Goal: Find specific page/section: Find specific page/section

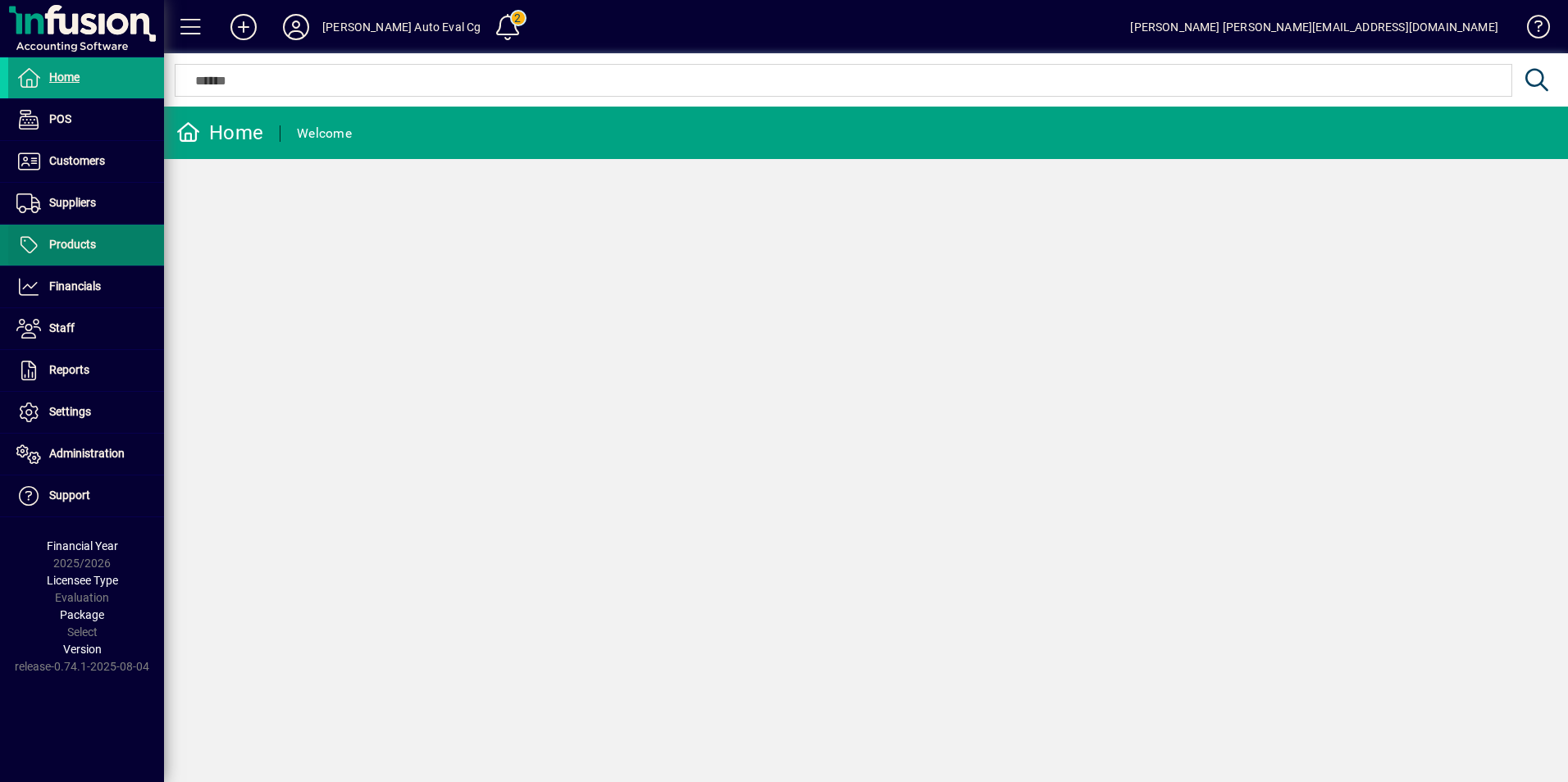
click at [64, 248] on span "Products" at bounding box center [72, 245] width 47 height 14
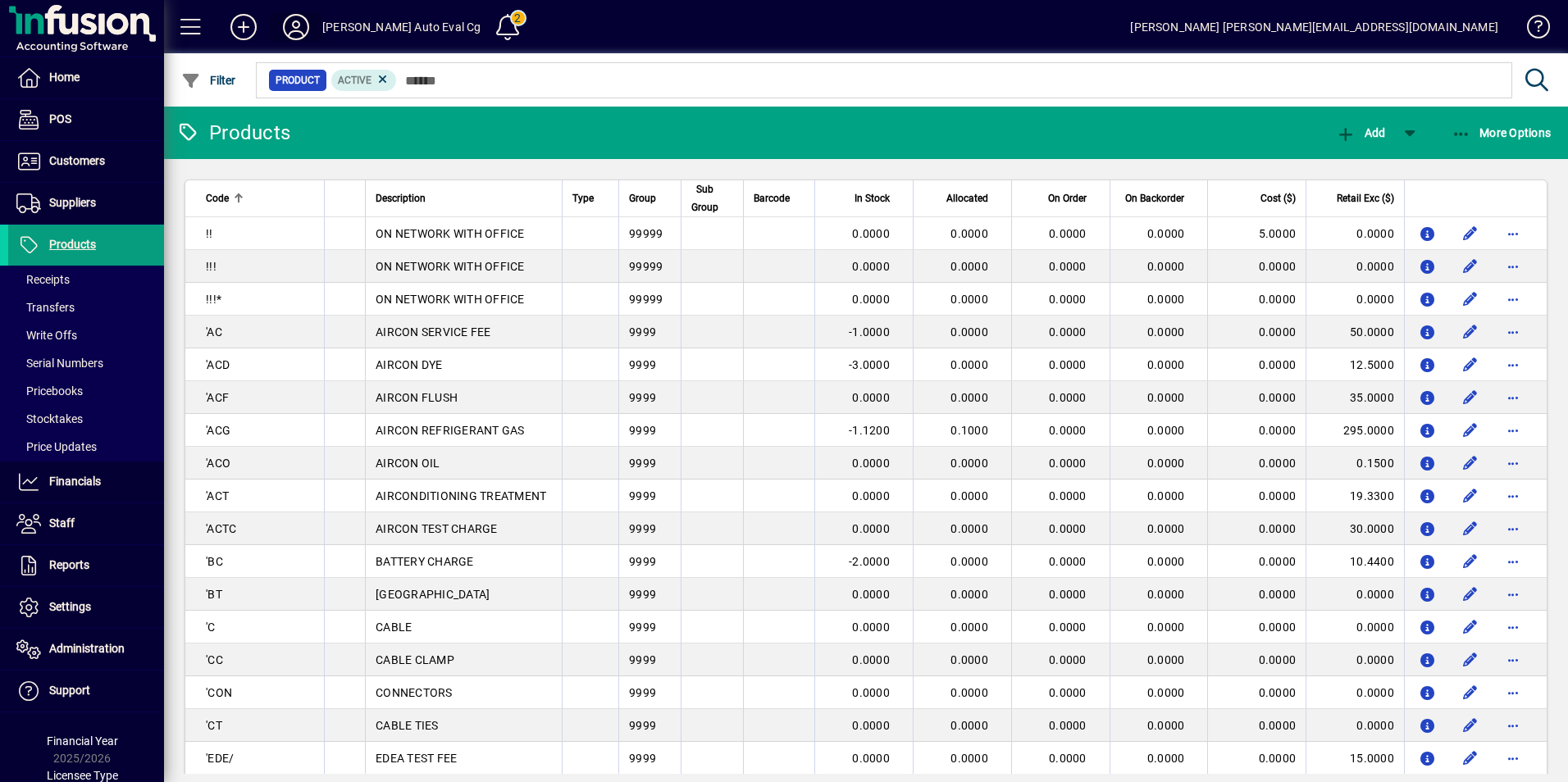
click at [299, 27] on icon at bounding box center [295, 26] width 33 height 26
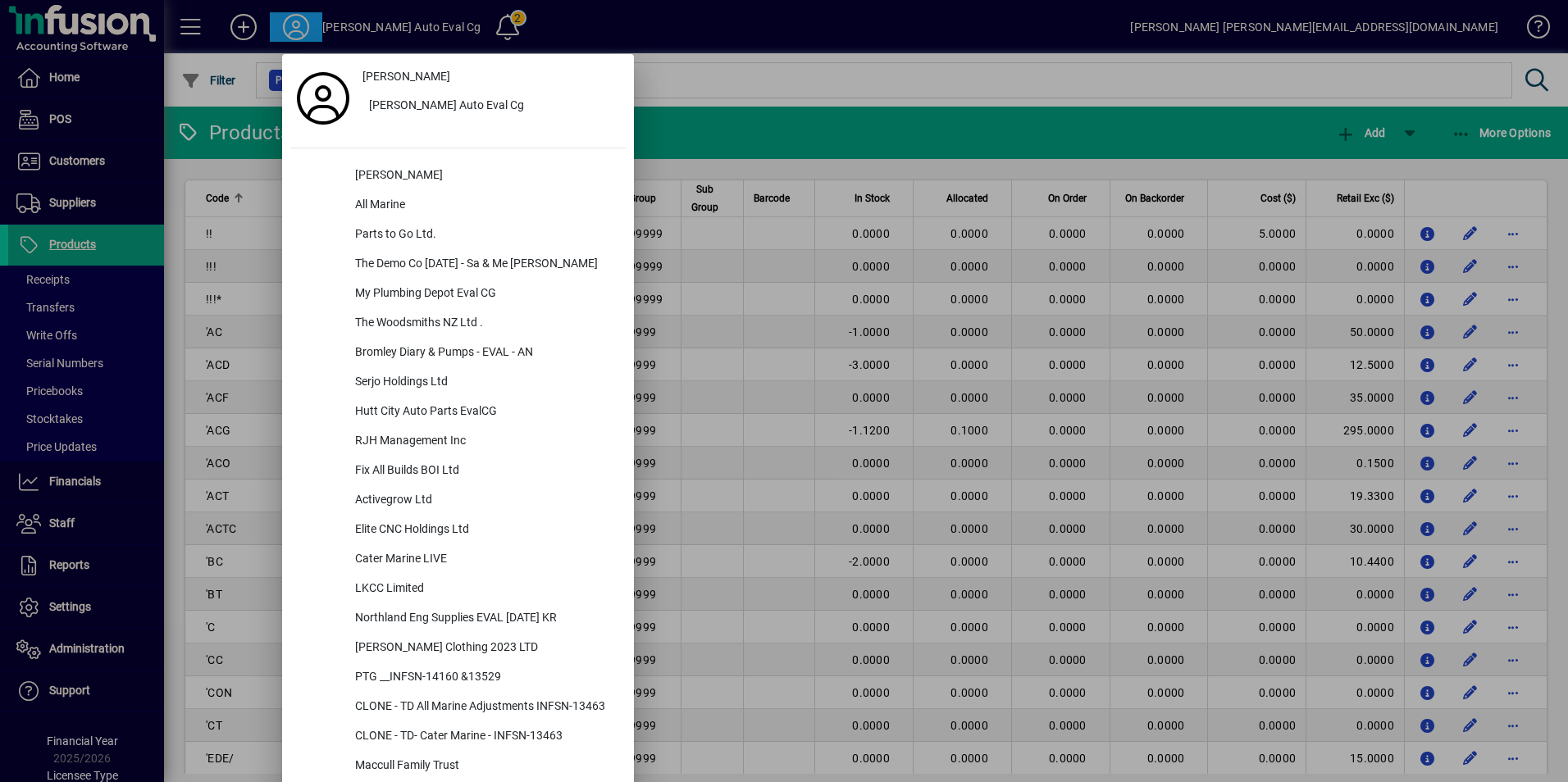
click at [670, 63] on div at bounding box center [784, 391] width 1568 height 782
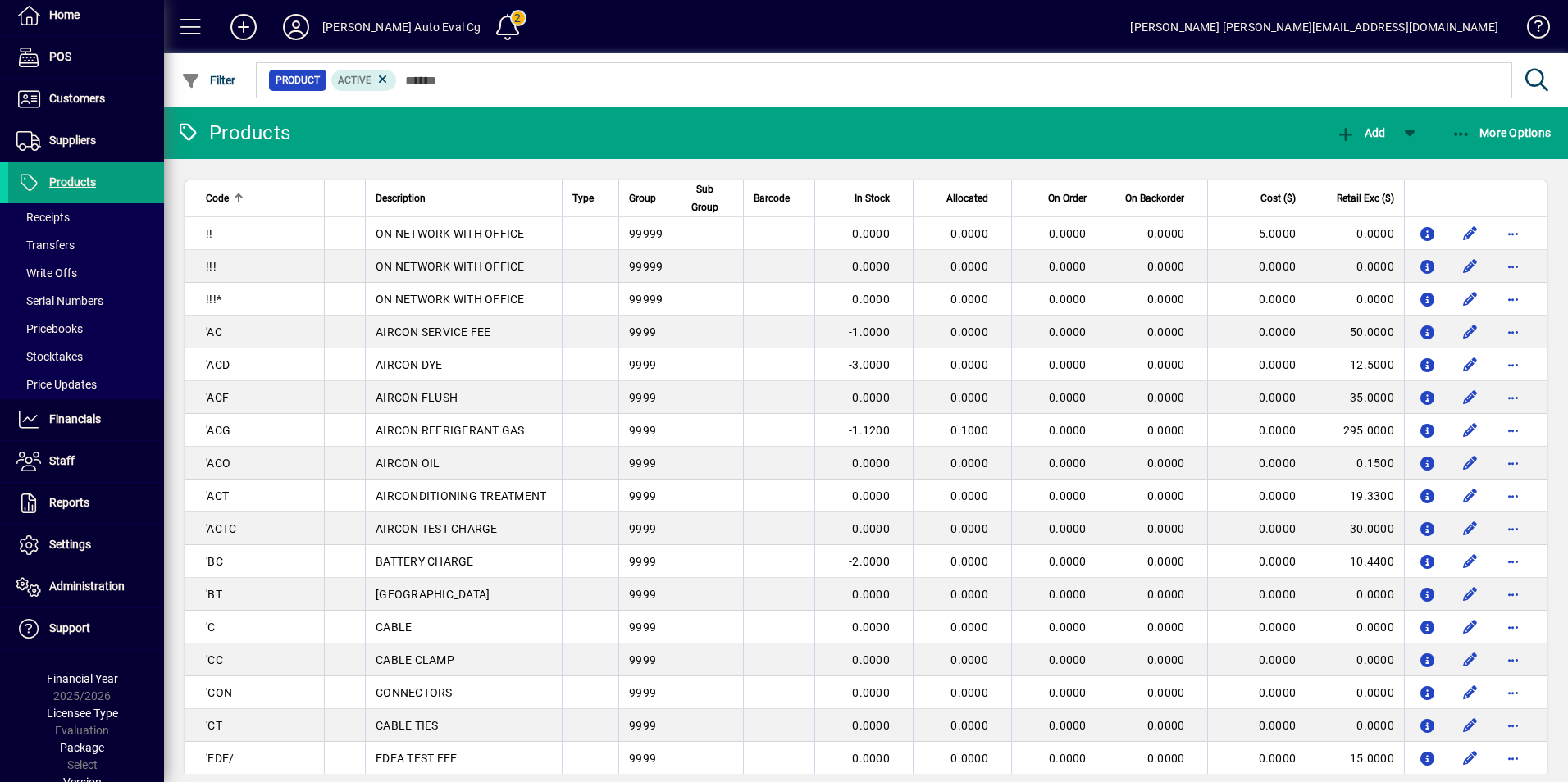
scroll to position [89, 0]
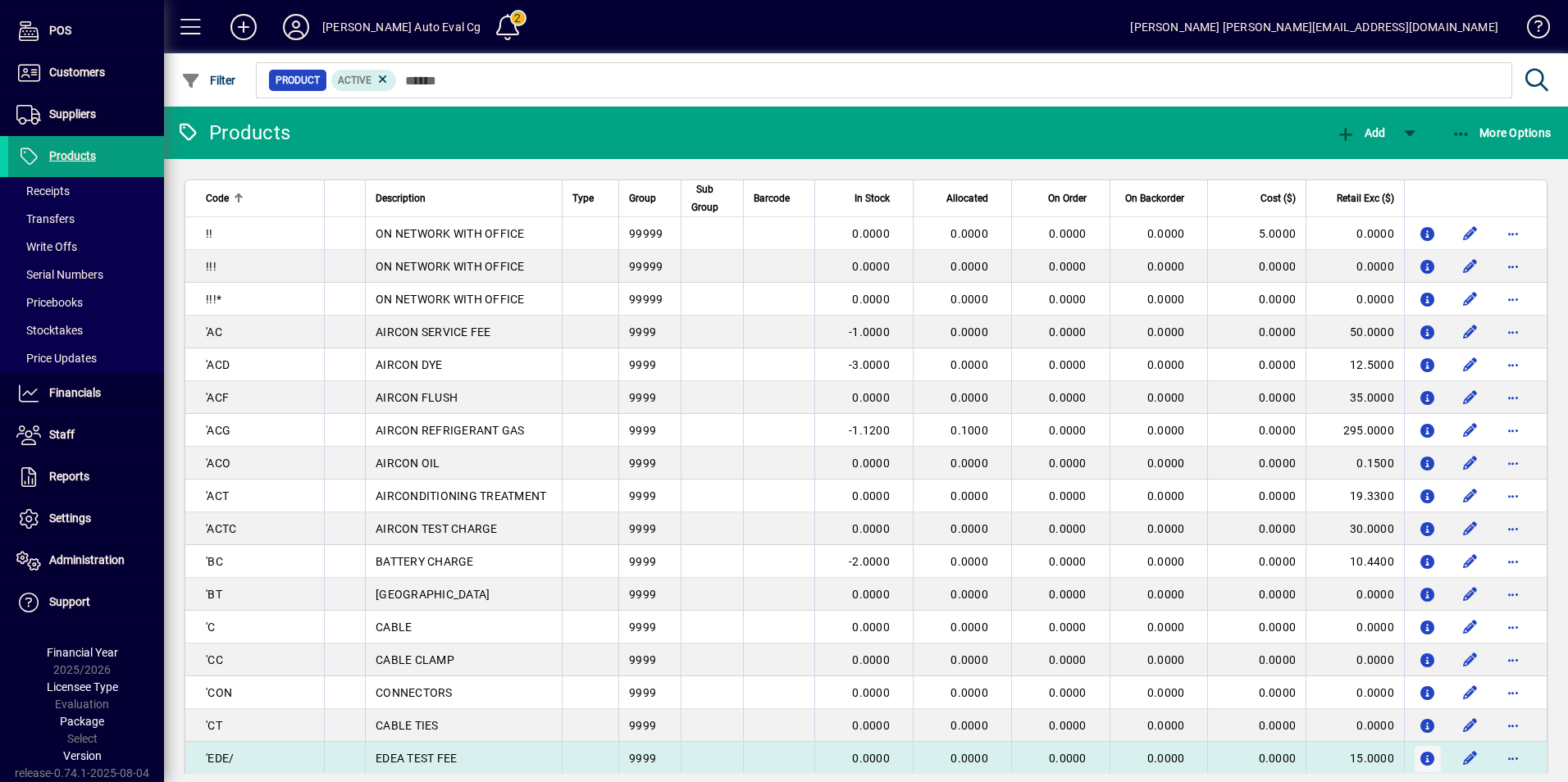
click at [1420, 765] on icon "button" at bounding box center [1428, 759] width 17 height 14
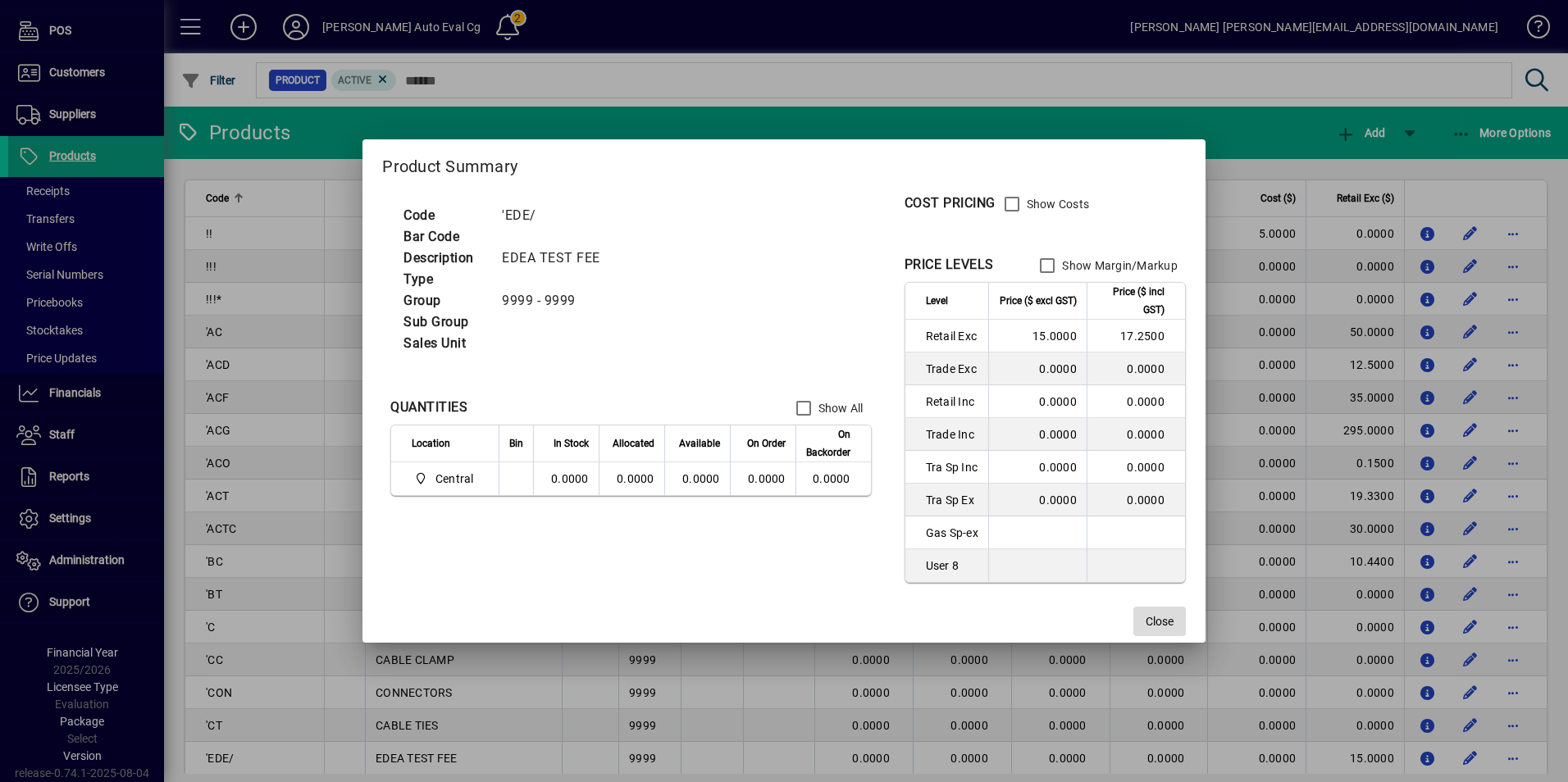
click at [1176, 622] on span "button" at bounding box center [1160, 621] width 52 height 40
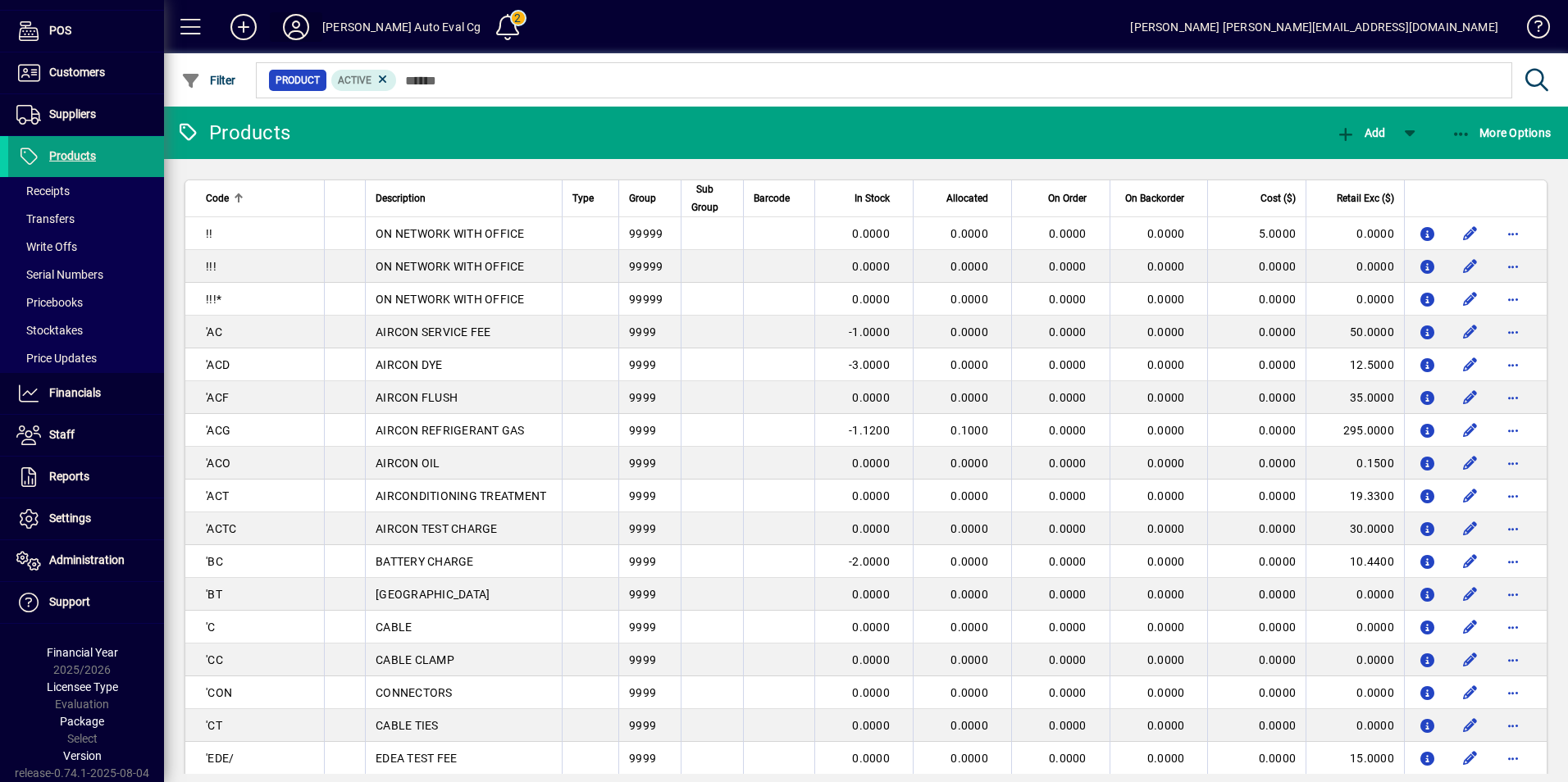
click at [295, 28] on icon at bounding box center [295, 26] width 33 height 26
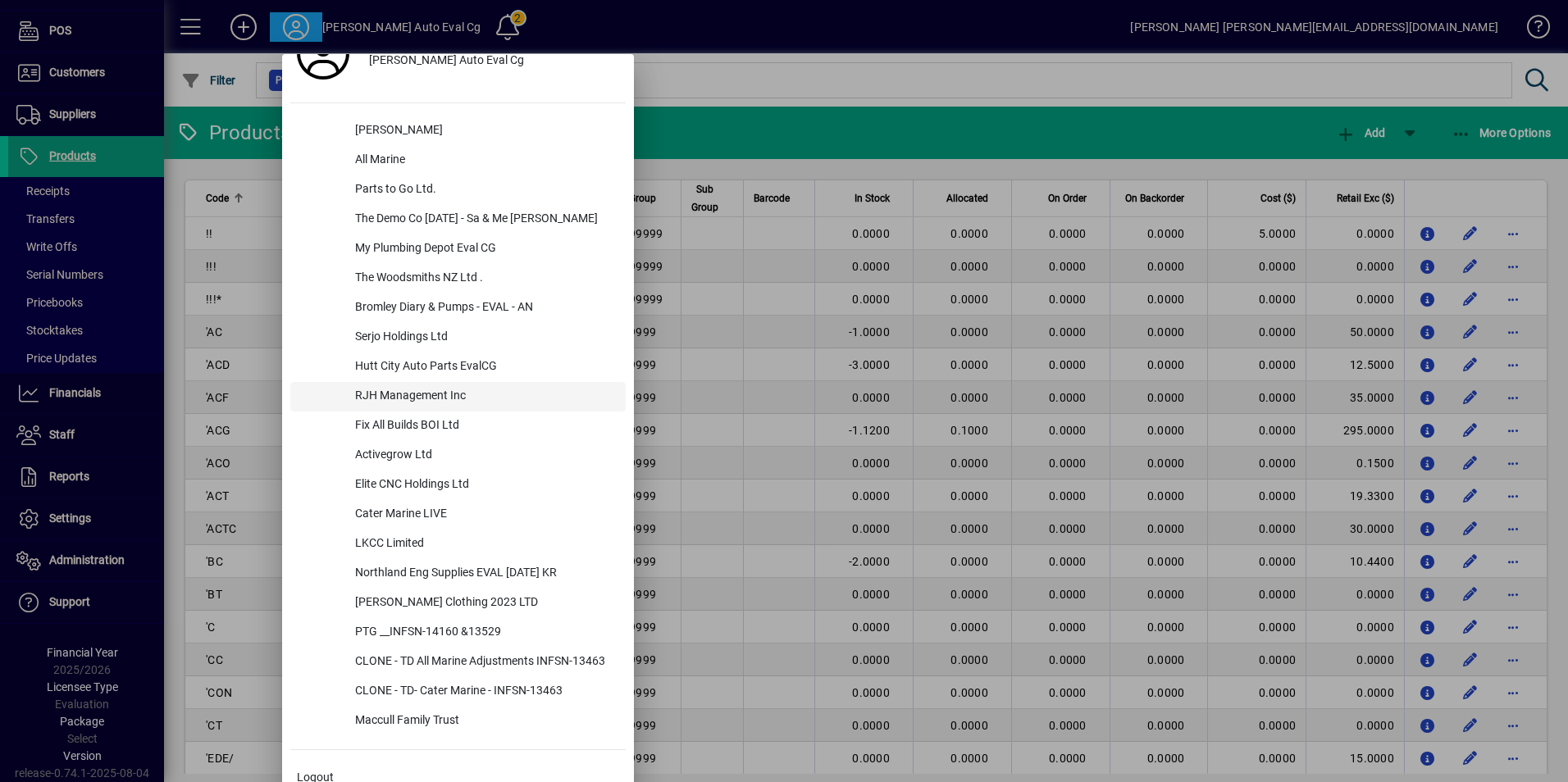
scroll to position [64, 0]
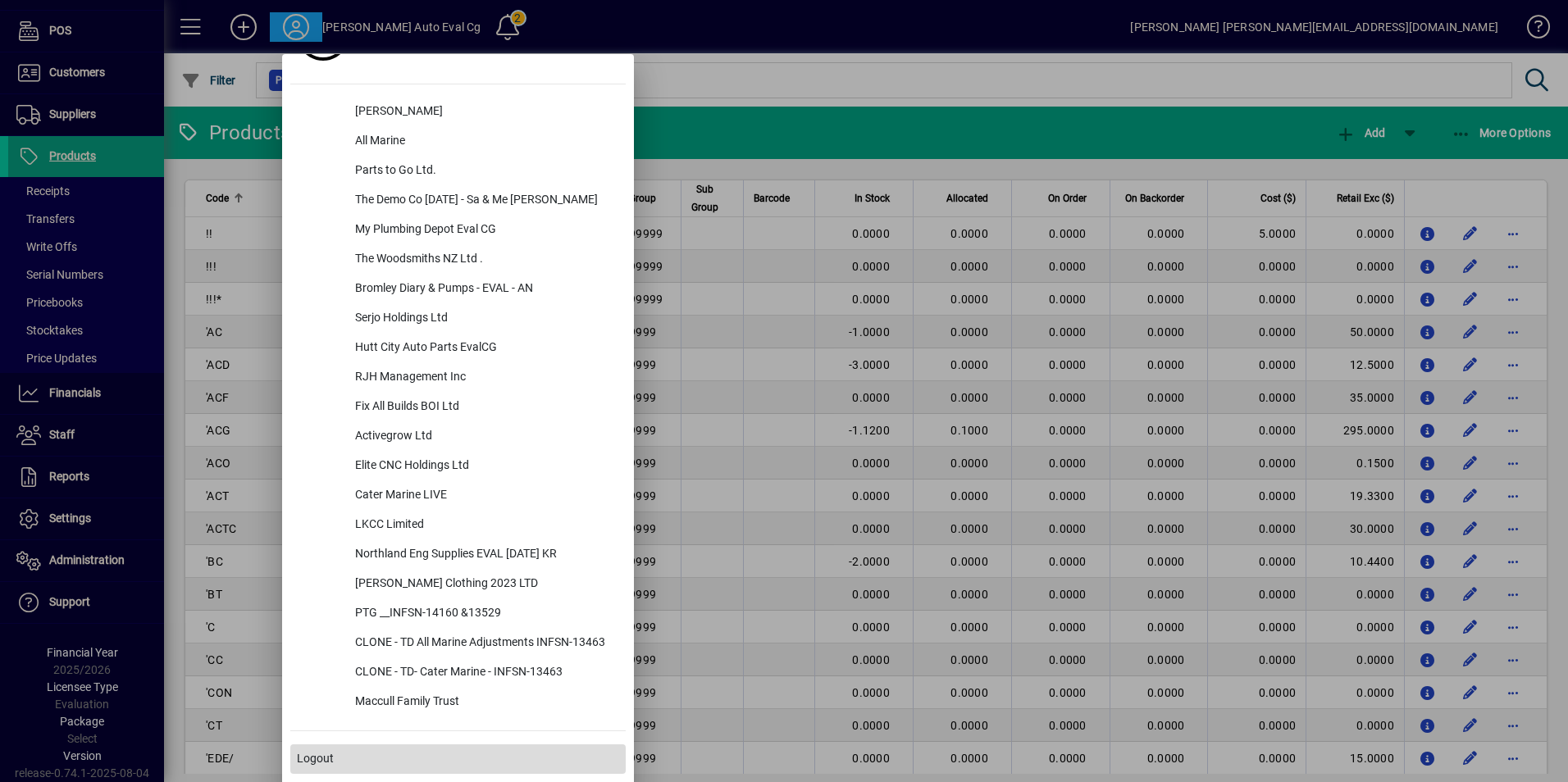
click at [366, 757] on span at bounding box center [458, 759] width 335 height 40
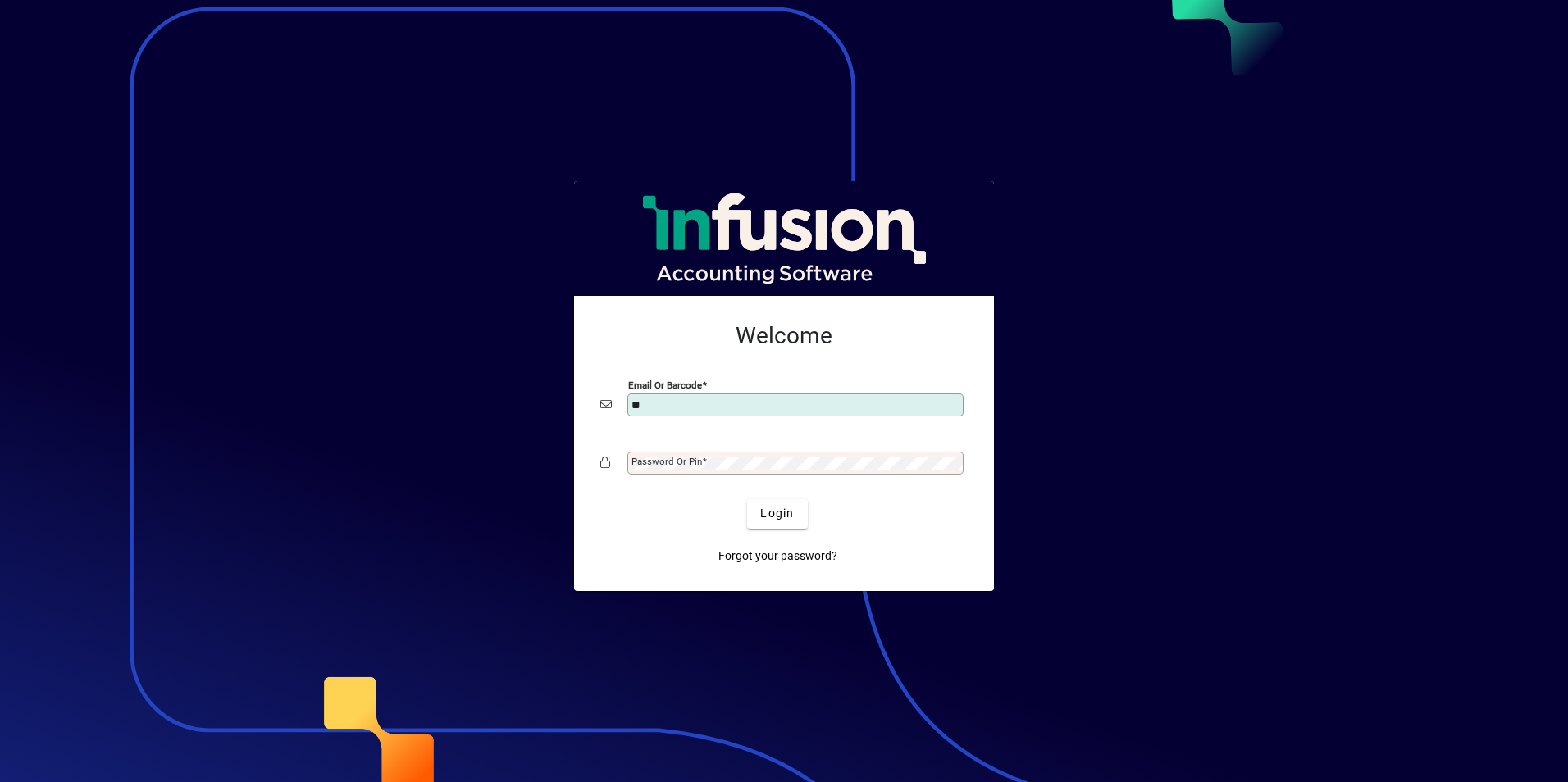
type input "**********"
click at [779, 509] on span "Login" at bounding box center [777, 514] width 34 height 17
